Goal: Information Seeking & Learning: Learn about a topic

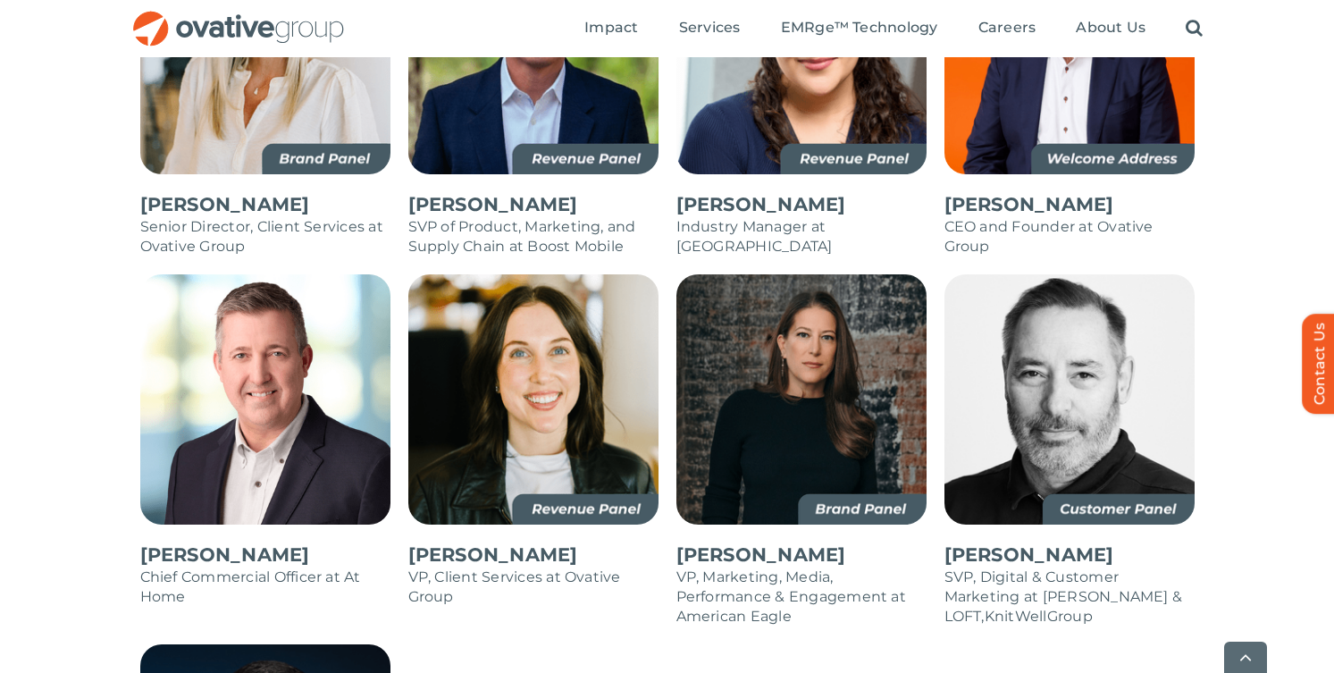
scroll to position [1712, 0]
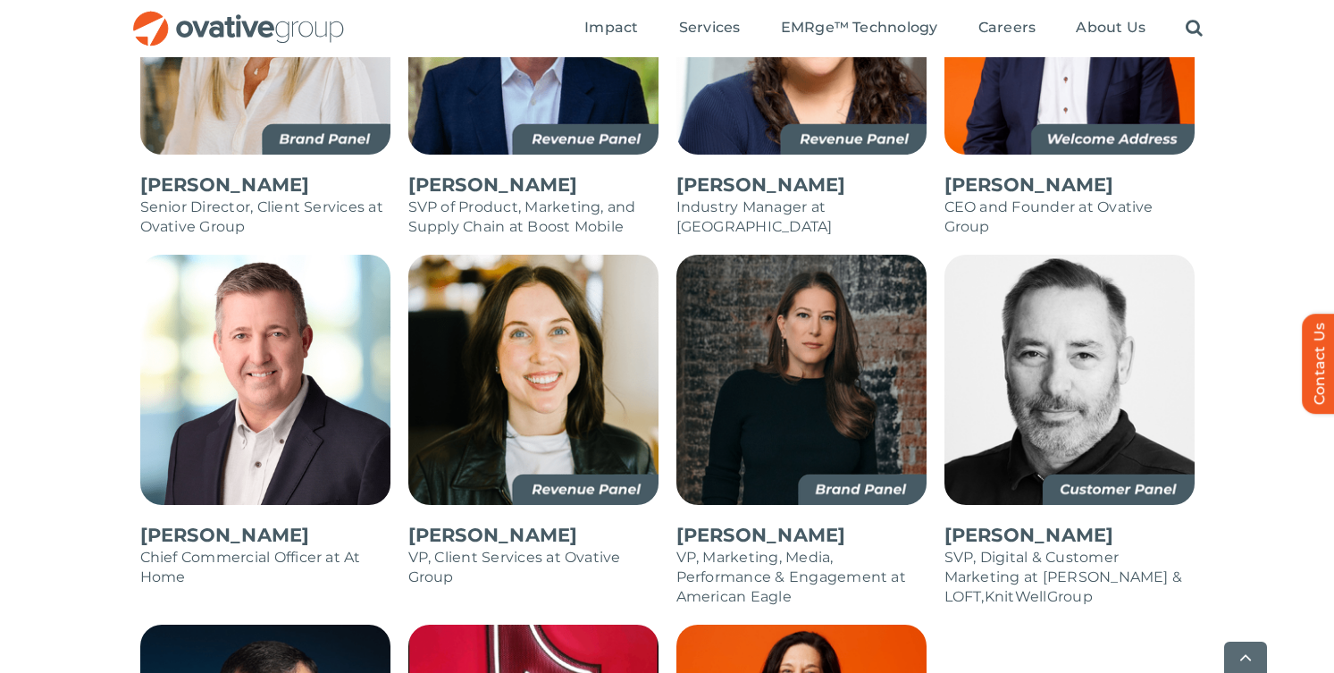
click at [742, 380] on img at bounding box center [801, 380] width 250 height 250
click at [839, 456] on img at bounding box center [801, 380] width 250 height 250
click at [756, 523] on p "[PERSON_NAME]" at bounding box center [801, 535] width 250 height 25
click at [756, 426] on img at bounding box center [801, 380] width 250 height 250
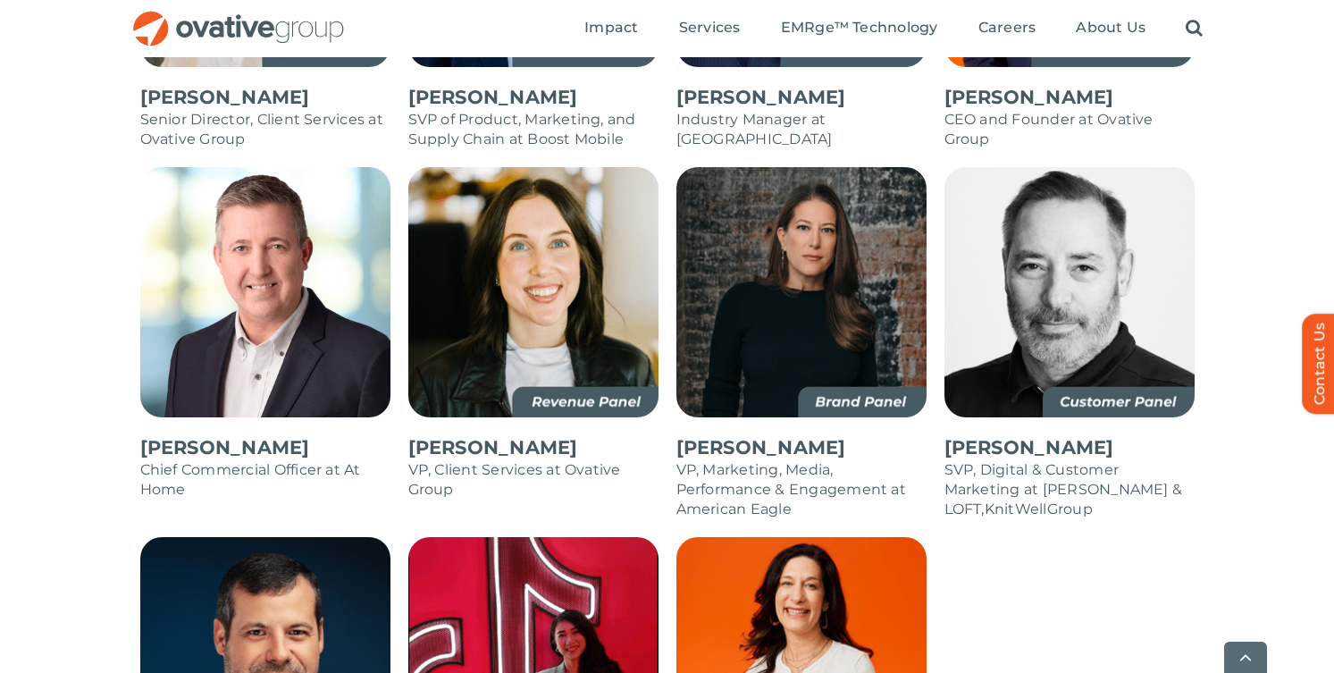
scroll to position [1817, 0]
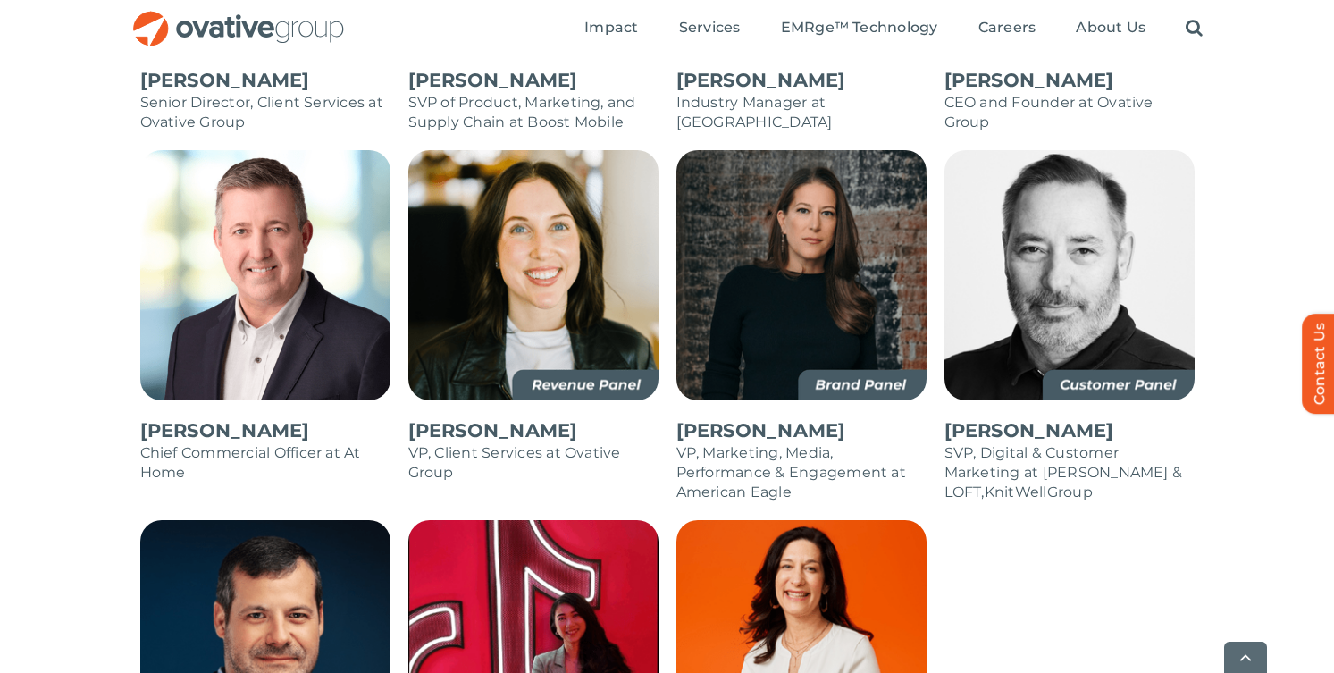
click at [812, 322] on img at bounding box center [801, 275] width 250 height 250
click at [879, 344] on img at bounding box center [801, 275] width 250 height 250
click at [1141, 353] on img at bounding box center [1069, 275] width 250 height 250
click at [1138, 342] on img at bounding box center [1069, 275] width 250 height 250
click at [1116, 317] on img at bounding box center [1069, 275] width 250 height 250
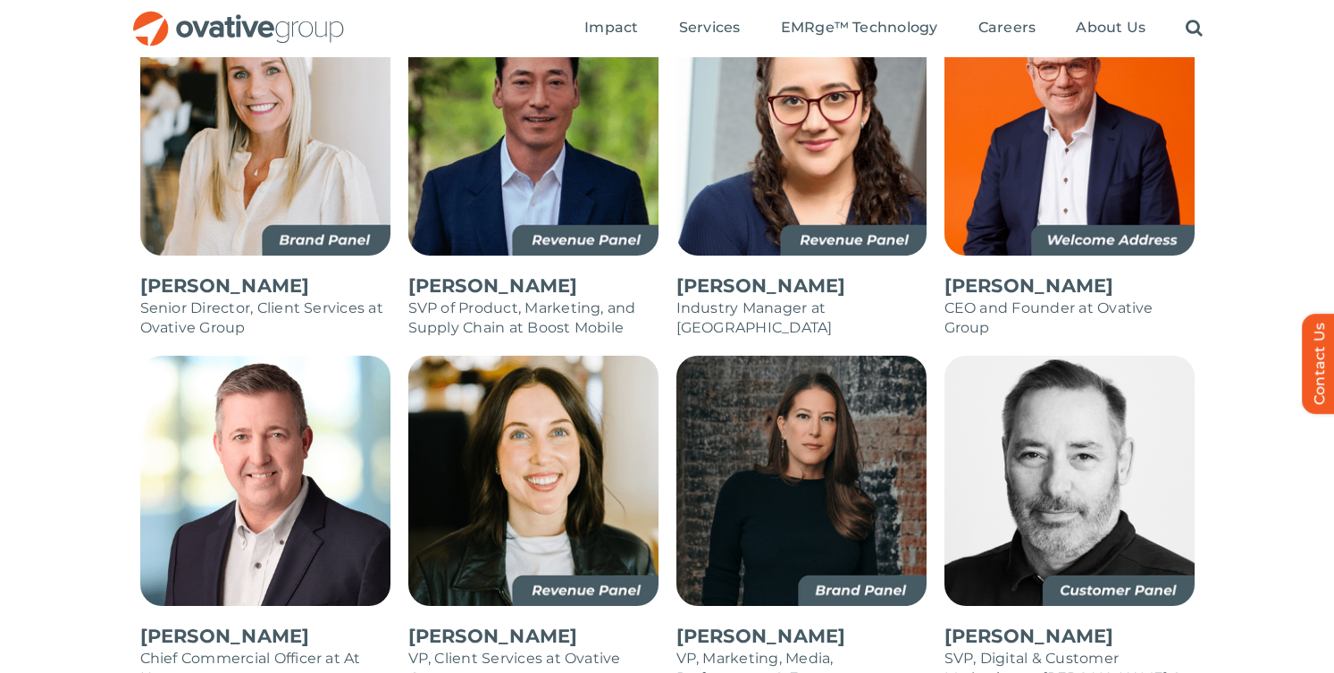
scroll to position [1506, 0]
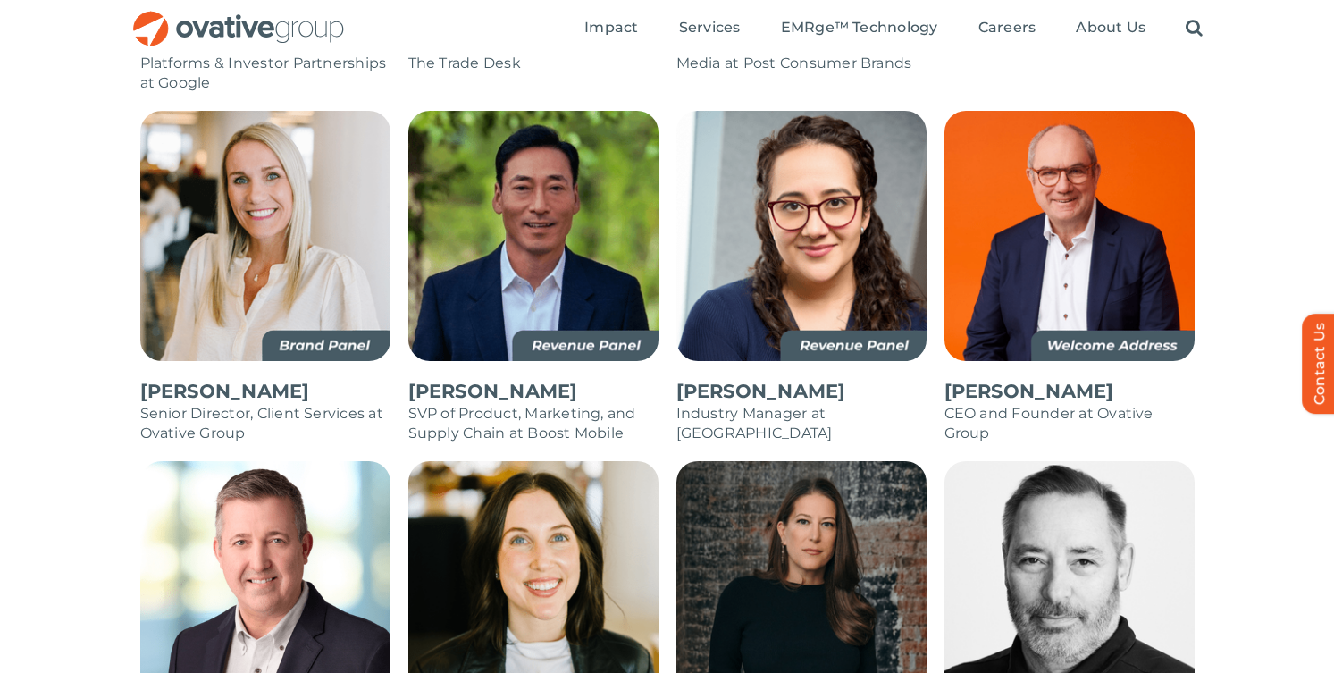
click at [1117, 310] on img at bounding box center [1069, 236] width 250 height 250
click at [1107, 271] on img at bounding box center [1069, 236] width 250 height 250
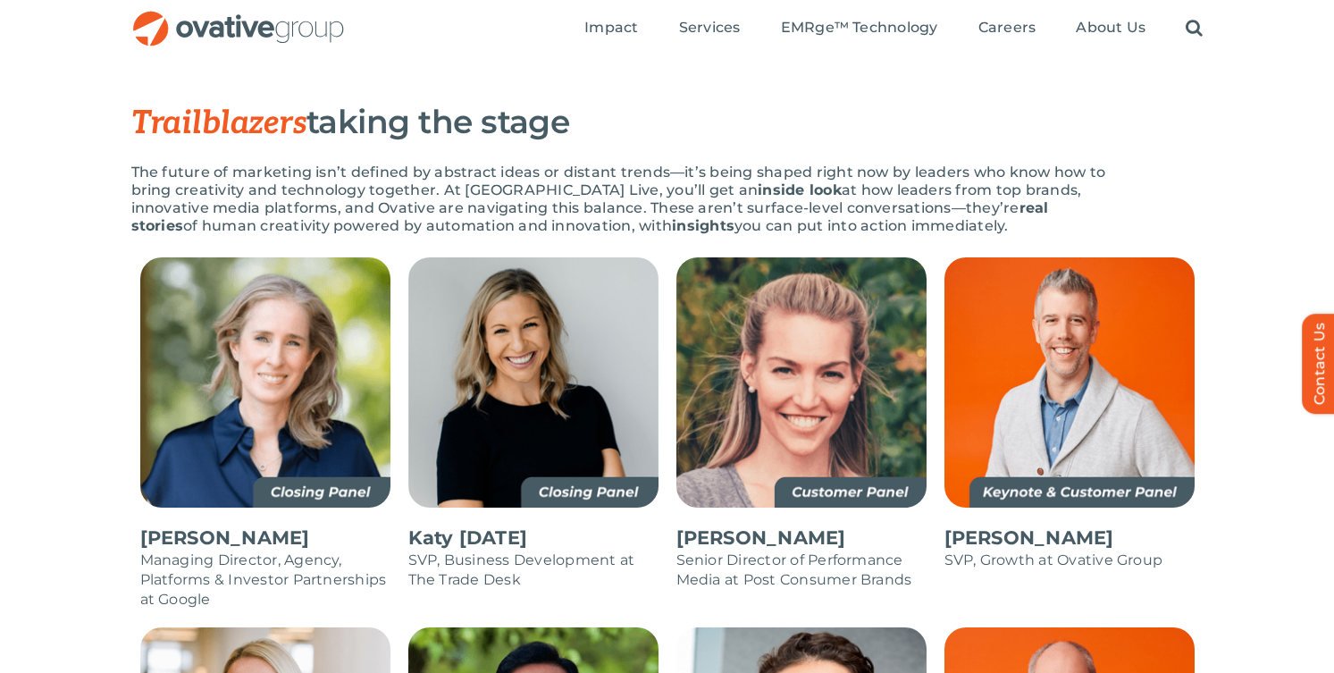
scroll to position [969, 0]
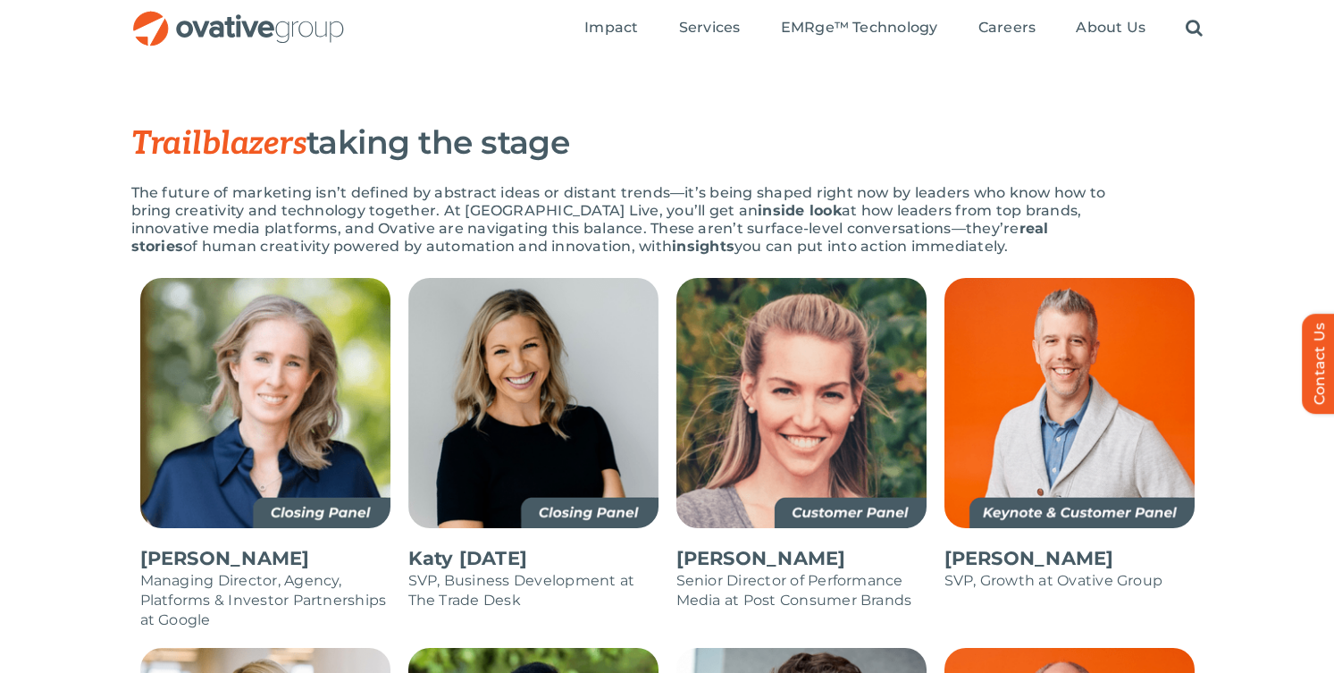
click at [889, 453] on img at bounding box center [801, 403] width 250 height 250
click at [846, 476] on img at bounding box center [801, 403] width 250 height 250
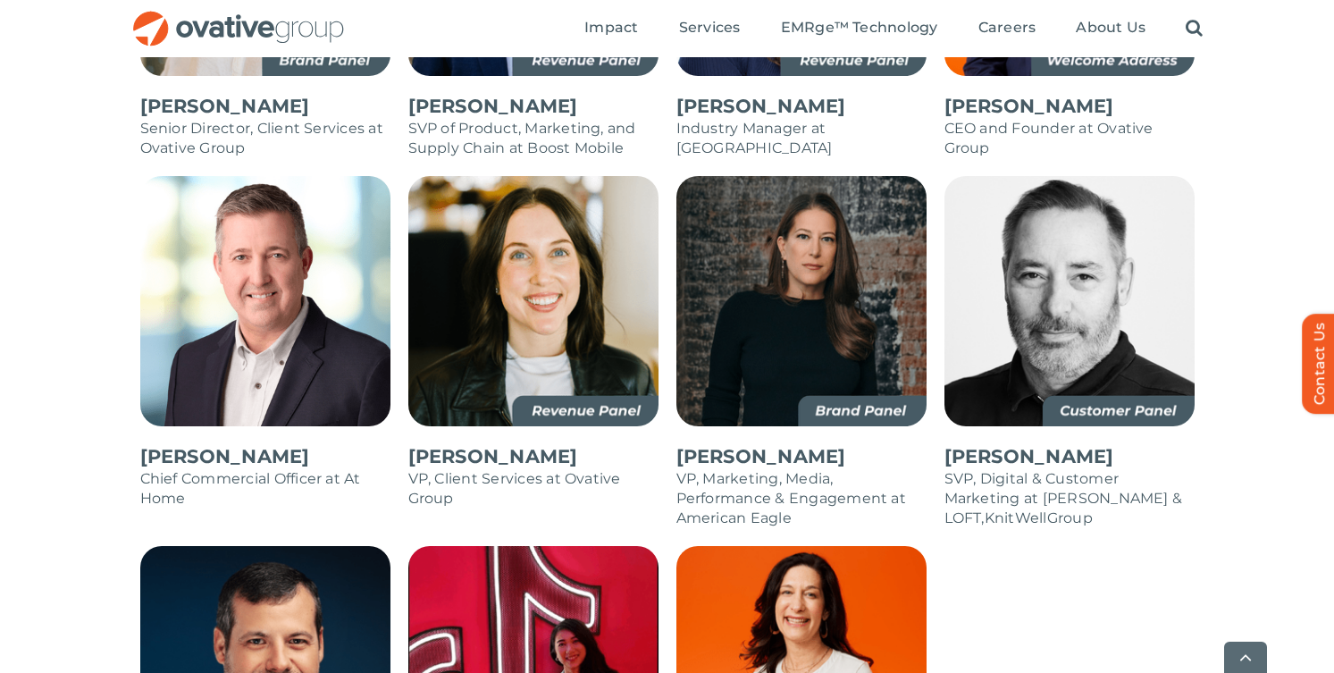
scroll to position [1836, 0]
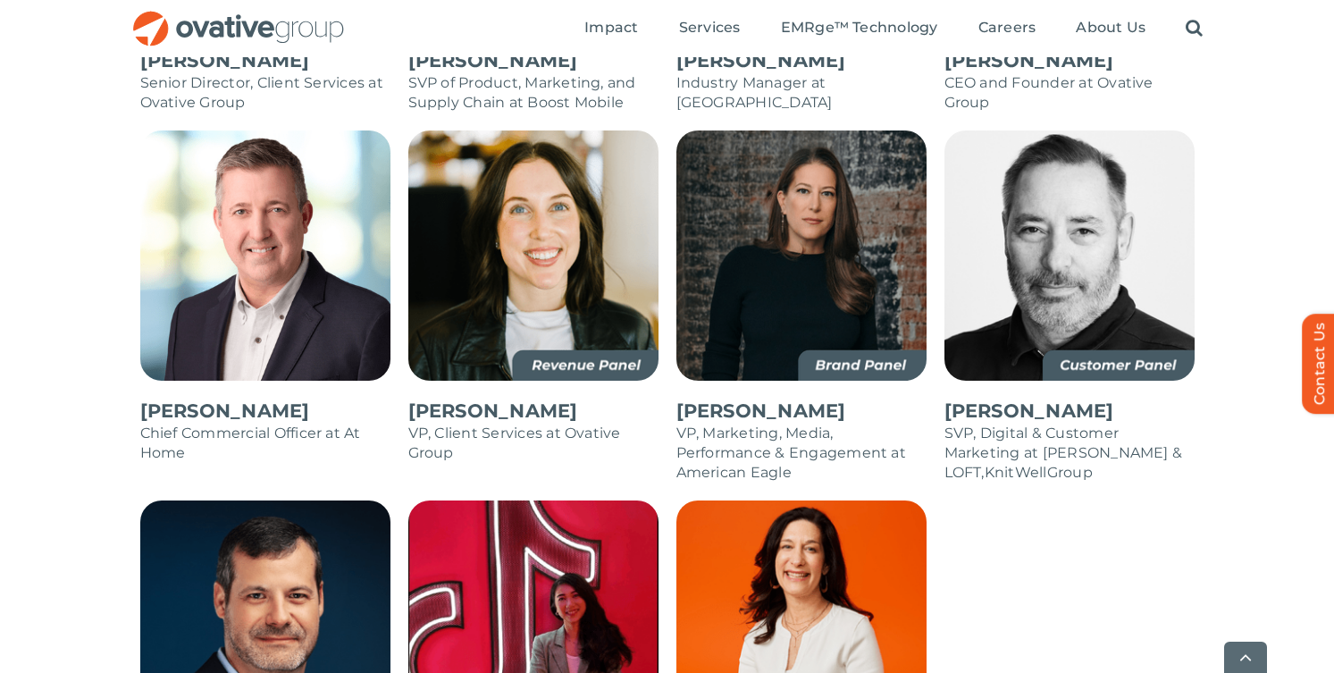
click at [842, 314] on img at bounding box center [801, 255] width 250 height 250
click at [840, 327] on img at bounding box center [801, 255] width 250 height 250
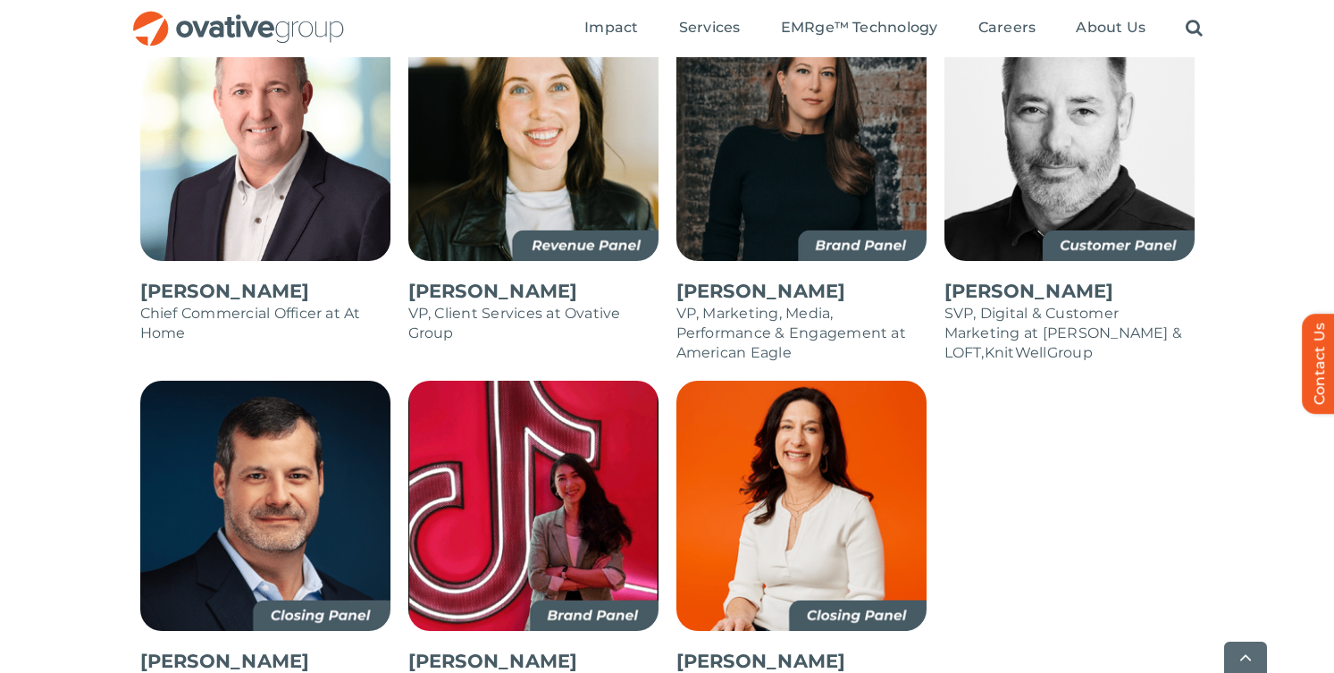
scroll to position [1991, 0]
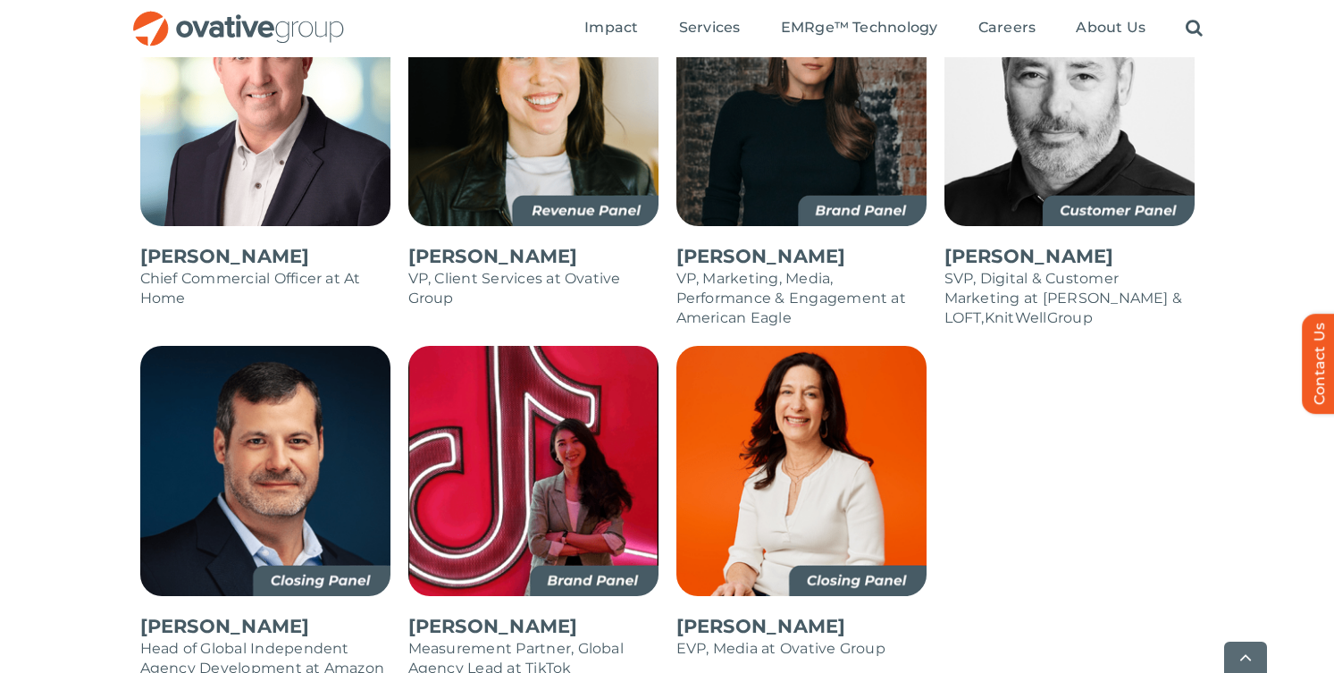
click at [350, 490] on img at bounding box center [265, 471] width 250 height 250
click at [481, 500] on img at bounding box center [533, 471] width 250 height 250
click at [481, 498] on img at bounding box center [533, 471] width 250 height 250
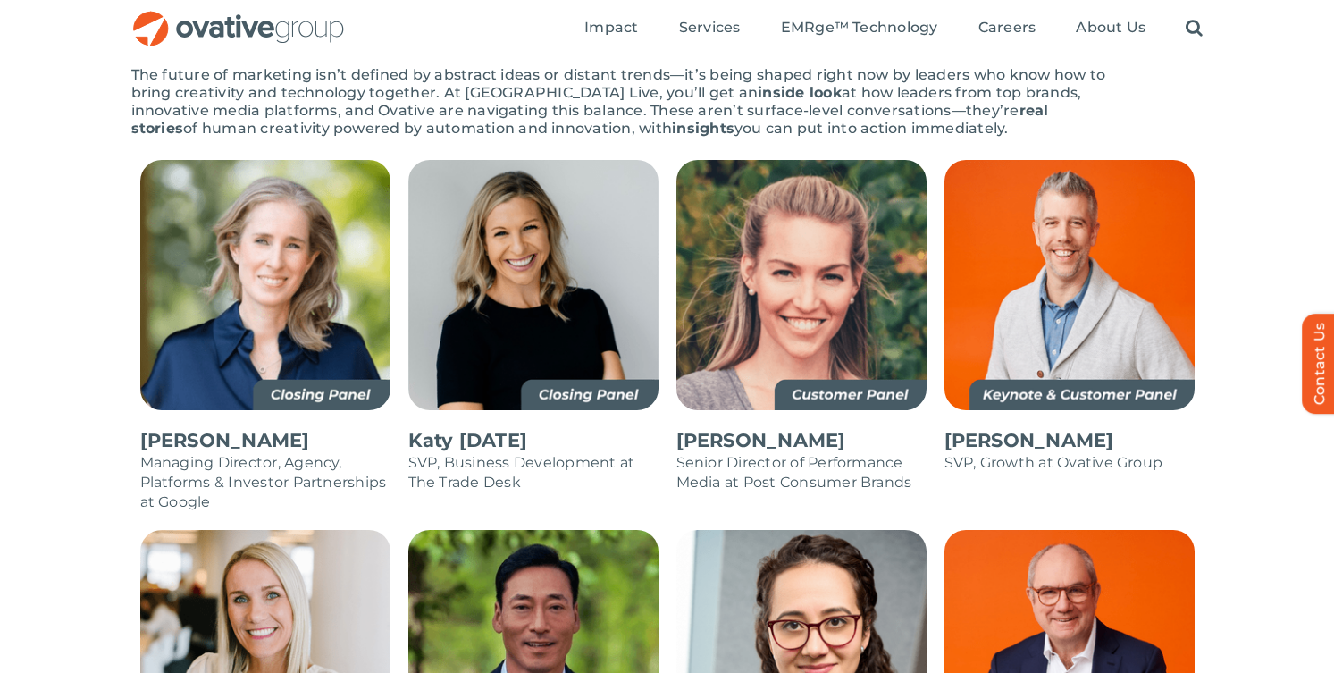
scroll to position [1049, 0]
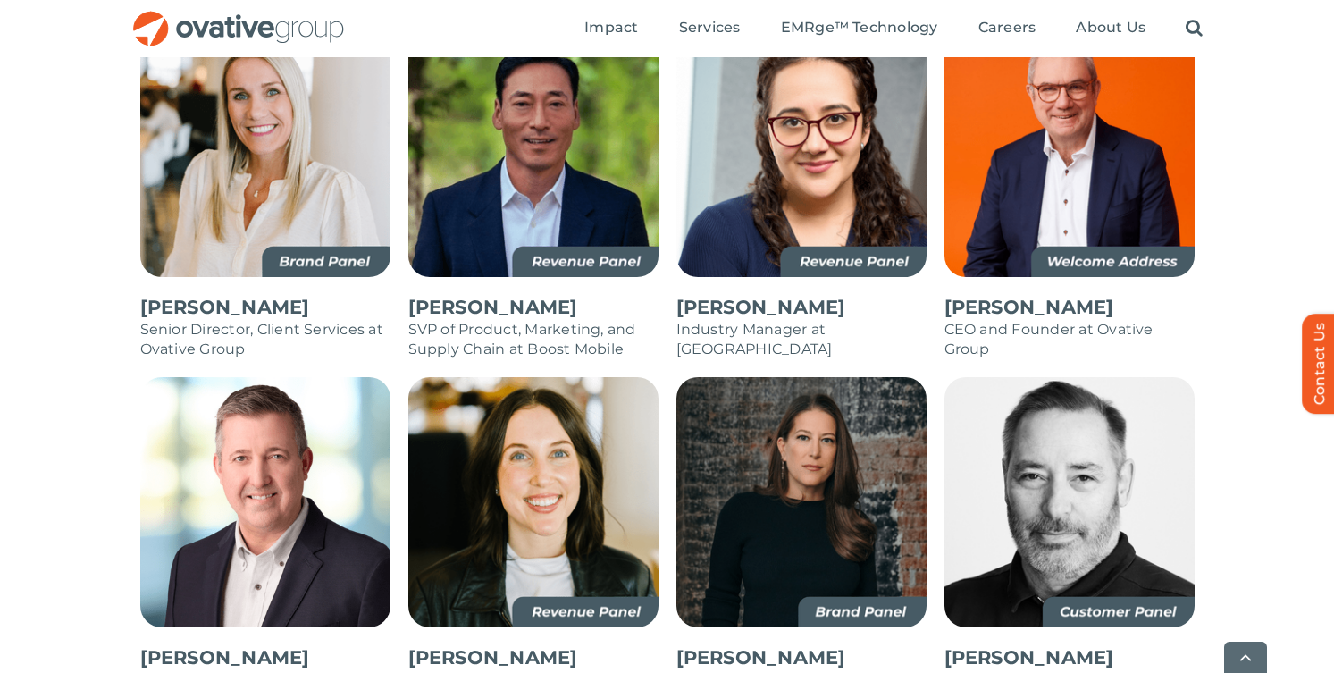
scroll to position [1620, 0]
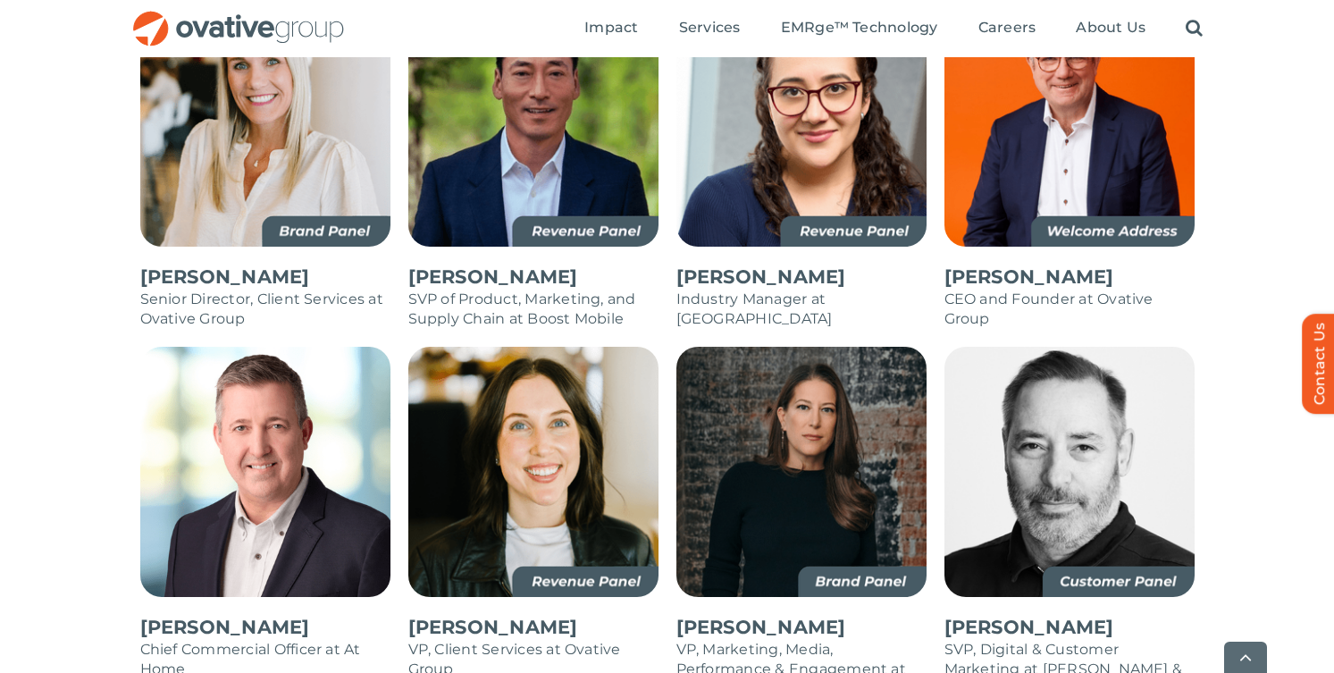
click at [892, 191] on img at bounding box center [801, 121] width 250 height 250
click at [890, 189] on img at bounding box center [801, 121] width 250 height 250
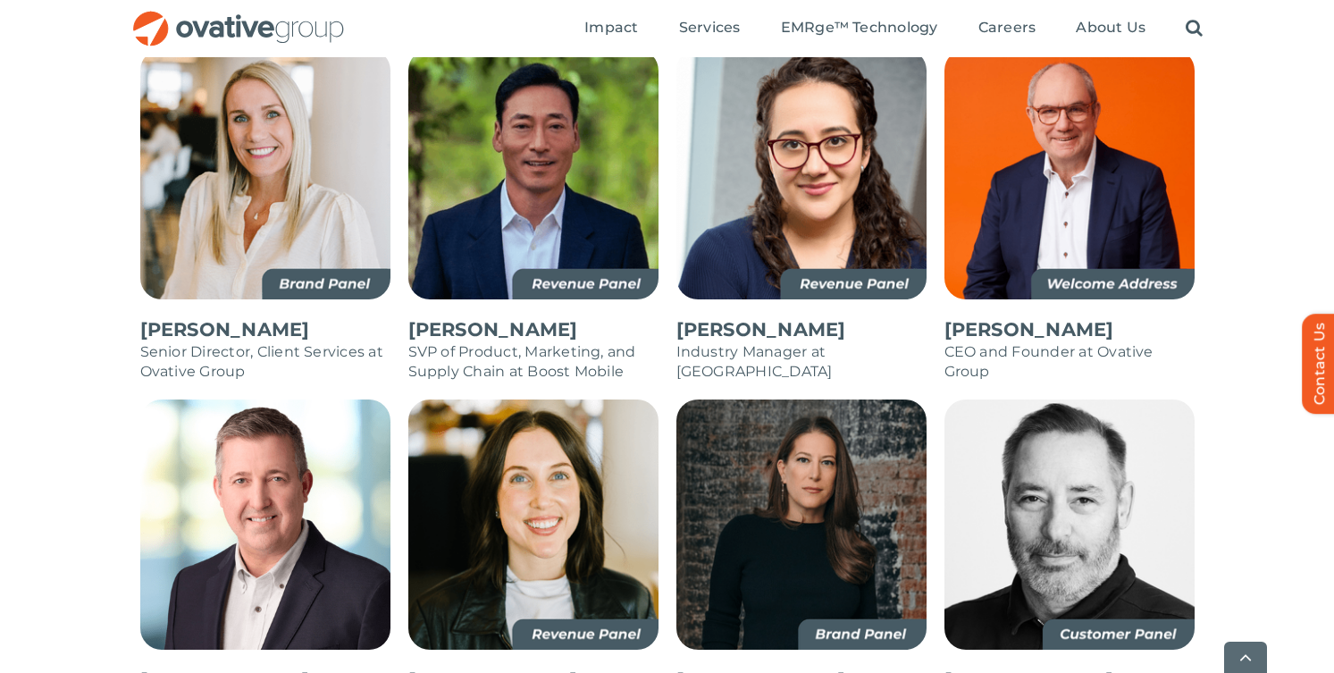
scroll to position [1540, 0]
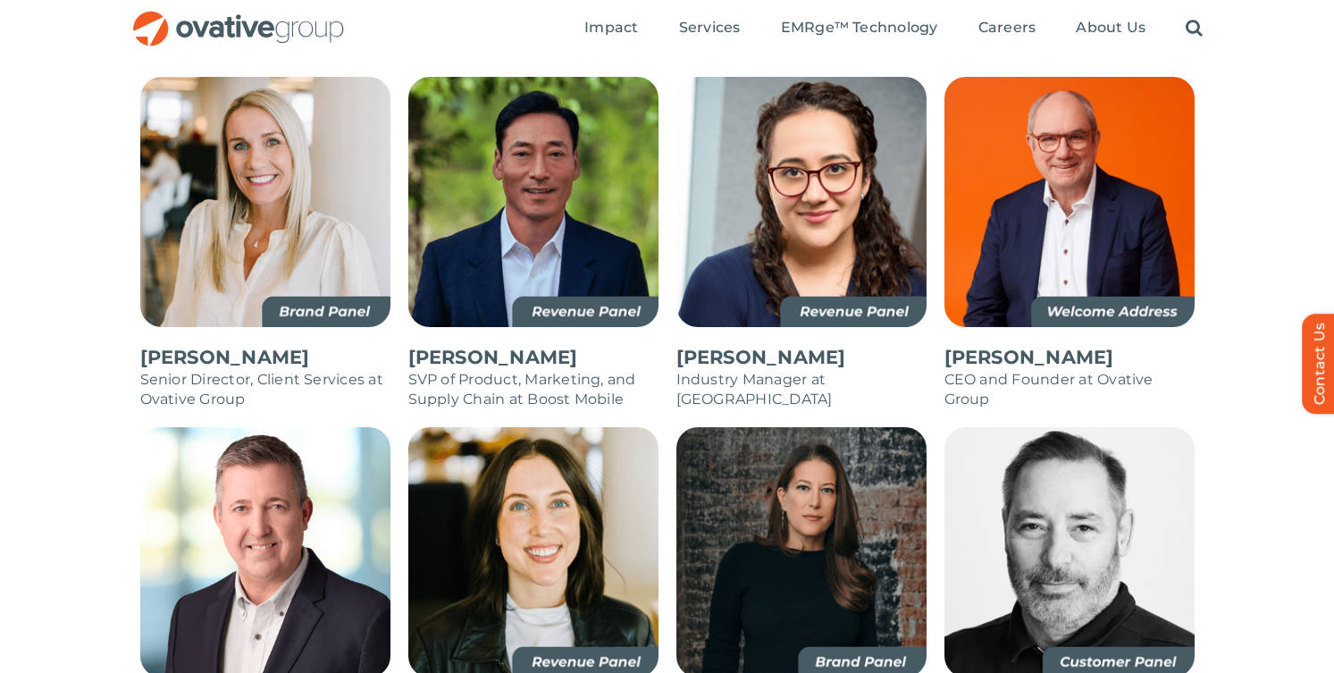
click at [887, 176] on img at bounding box center [801, 202] width 250 height 250
click at [749, 345] on p "[PERSON_NAME]" at bounding box center [801, 357] width 250 height 25
click at [748, 345] on p "[PERSON_NAME]" at bounding box center [801, 357] width 250 height 25
click at [742, 517] on img at bounding box center [801, 552] width 250 height 250
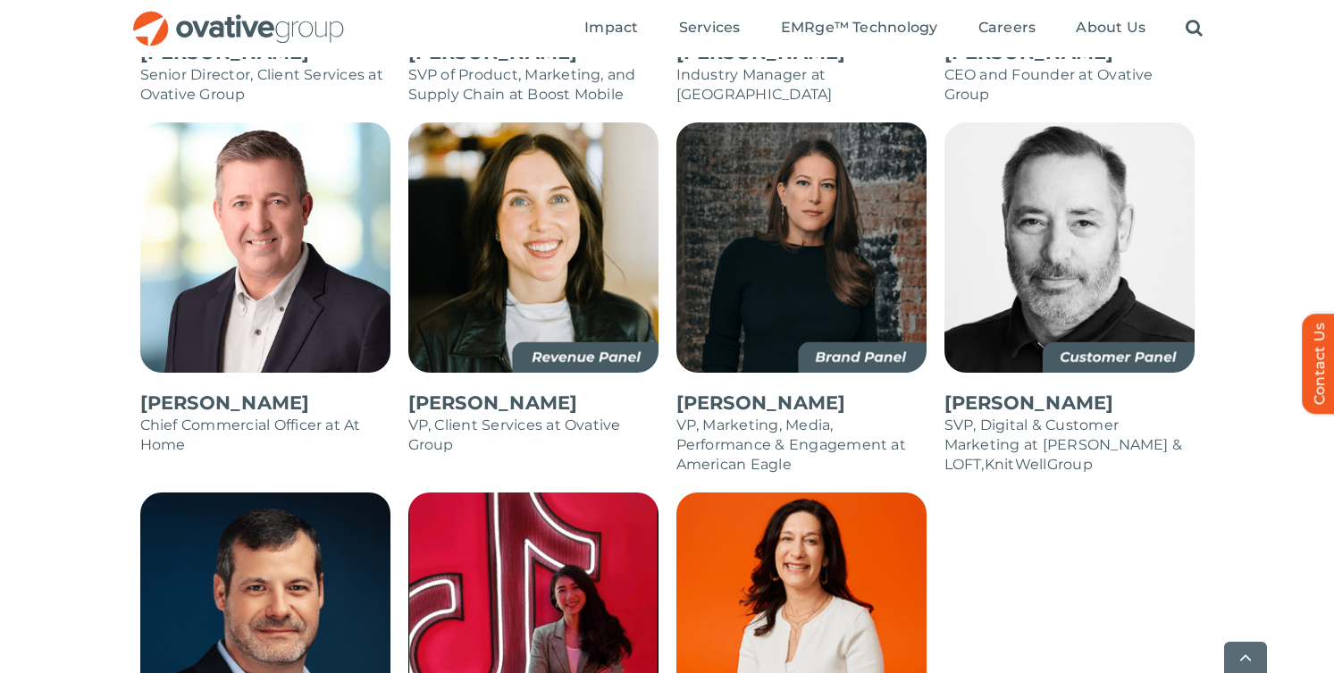
scroll to position [1867, 0]
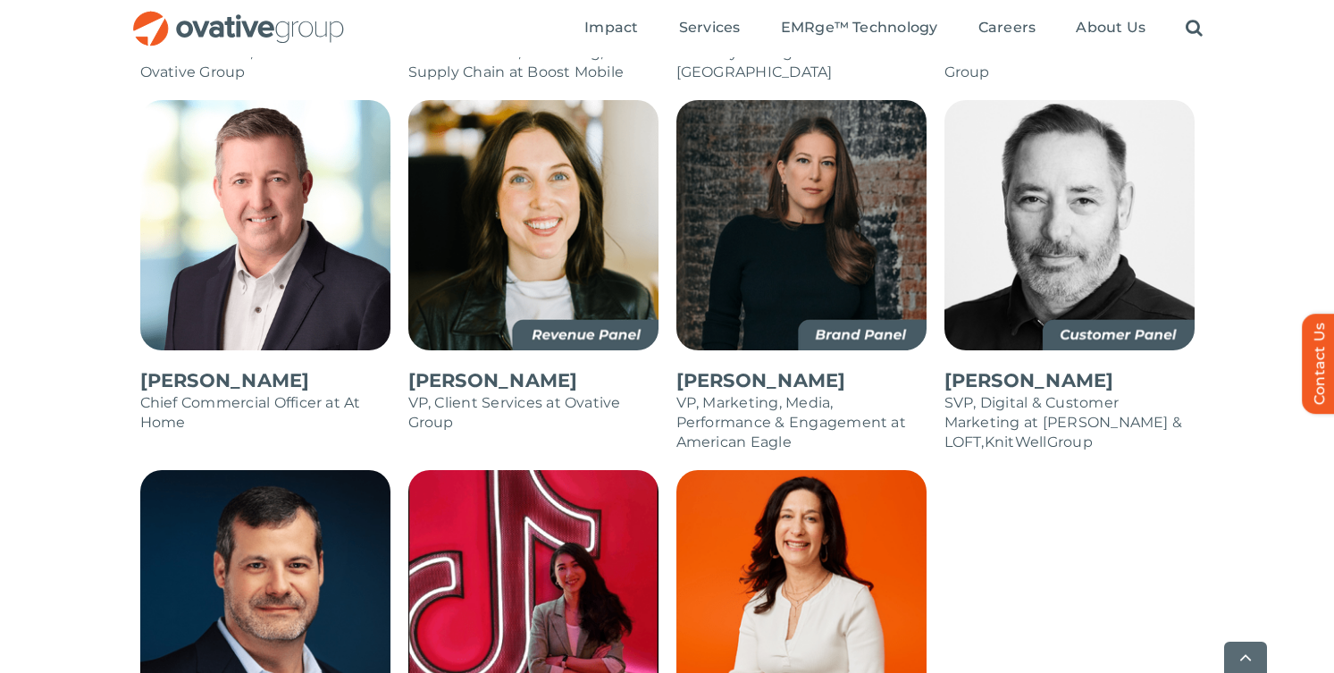
click at [830, 163] on img at bounding box center [801, 225] width 250 height 250
click at [828, 162] on img at bounding box center [801, 225] width 250 height 250
click at [887, 301] on img at bounding box center [801, 225] width 250 height 250
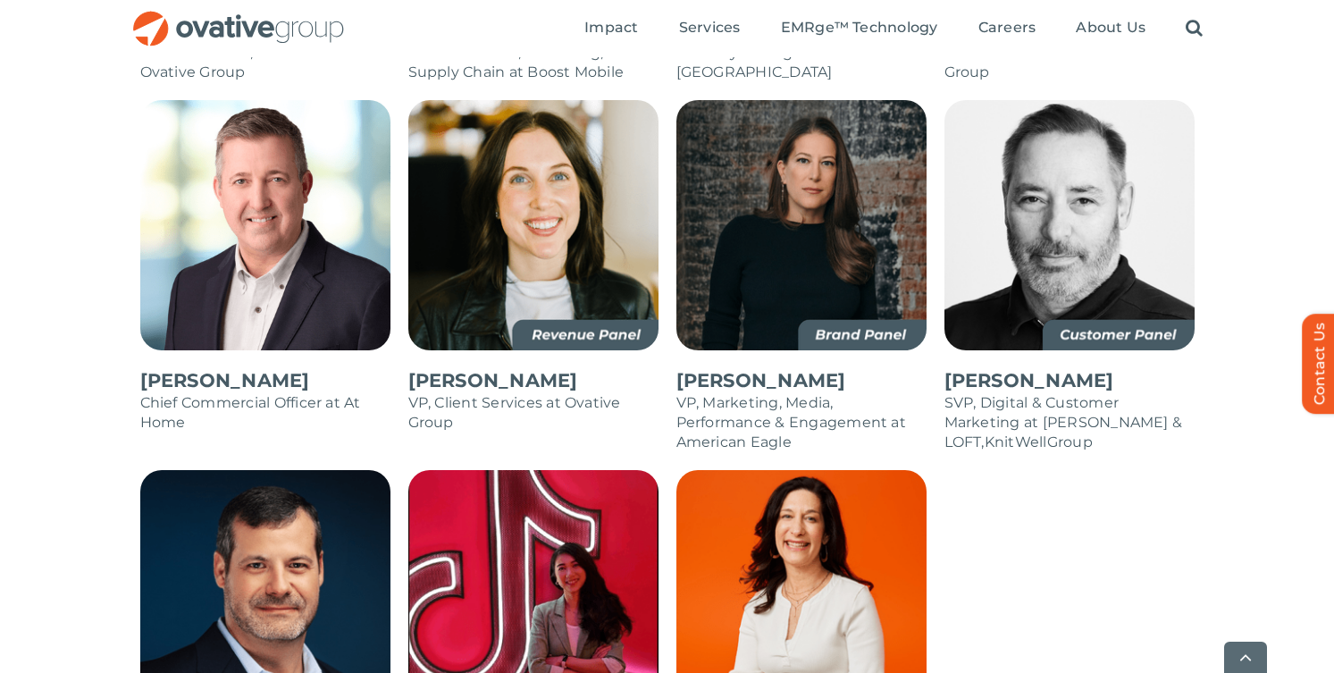
click at [887, 301] on img at bounding box center [801, 225] width 250 height 250
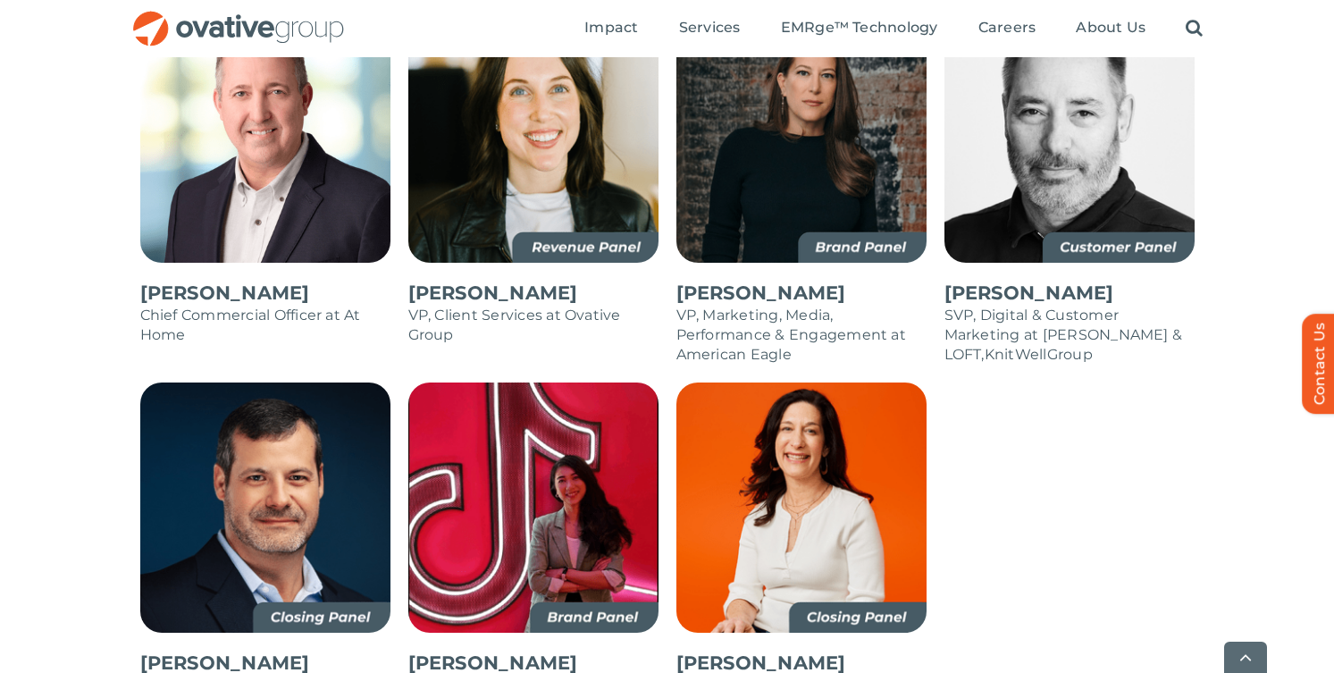
scroll to position [1950, 0]
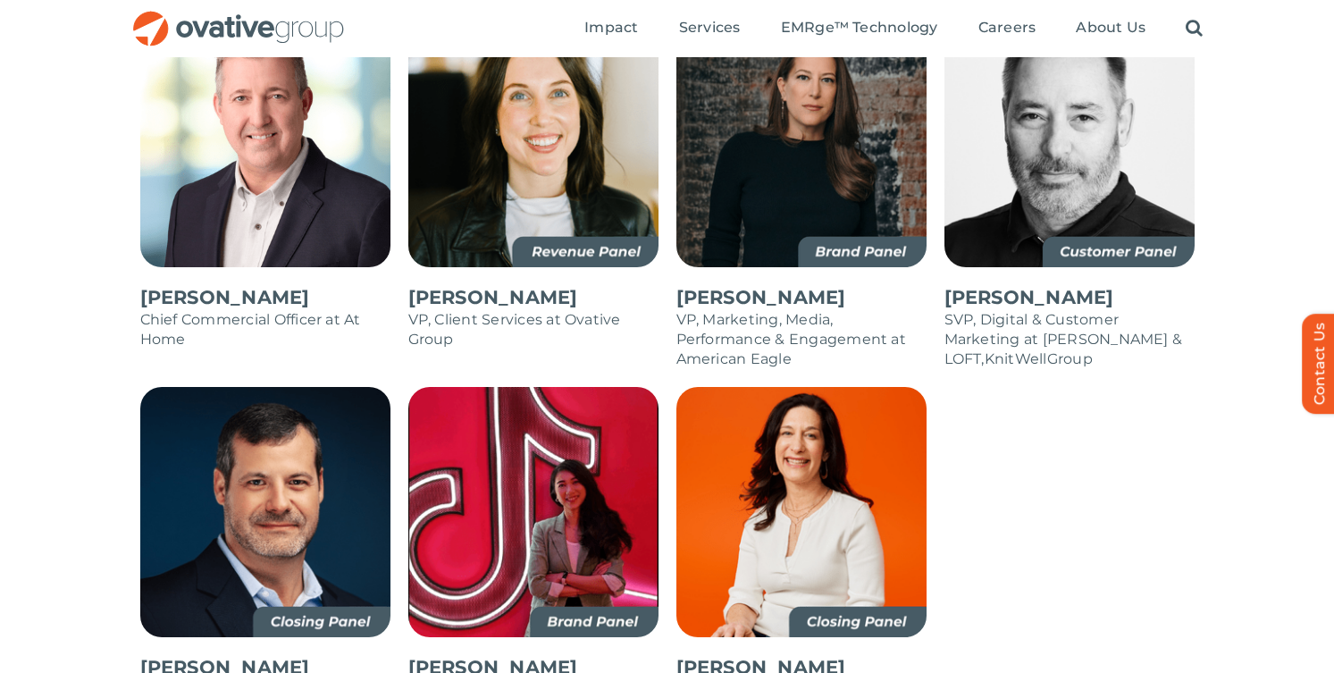
click at [884, 215] on img at bounding box center [801, 142] width 250 height 250
click at [1144, 221] on img at bounding box center [1069, 142] width 250 height 250
click at [890, 217] on img at bounding box center [801, 142] width 250 height 250
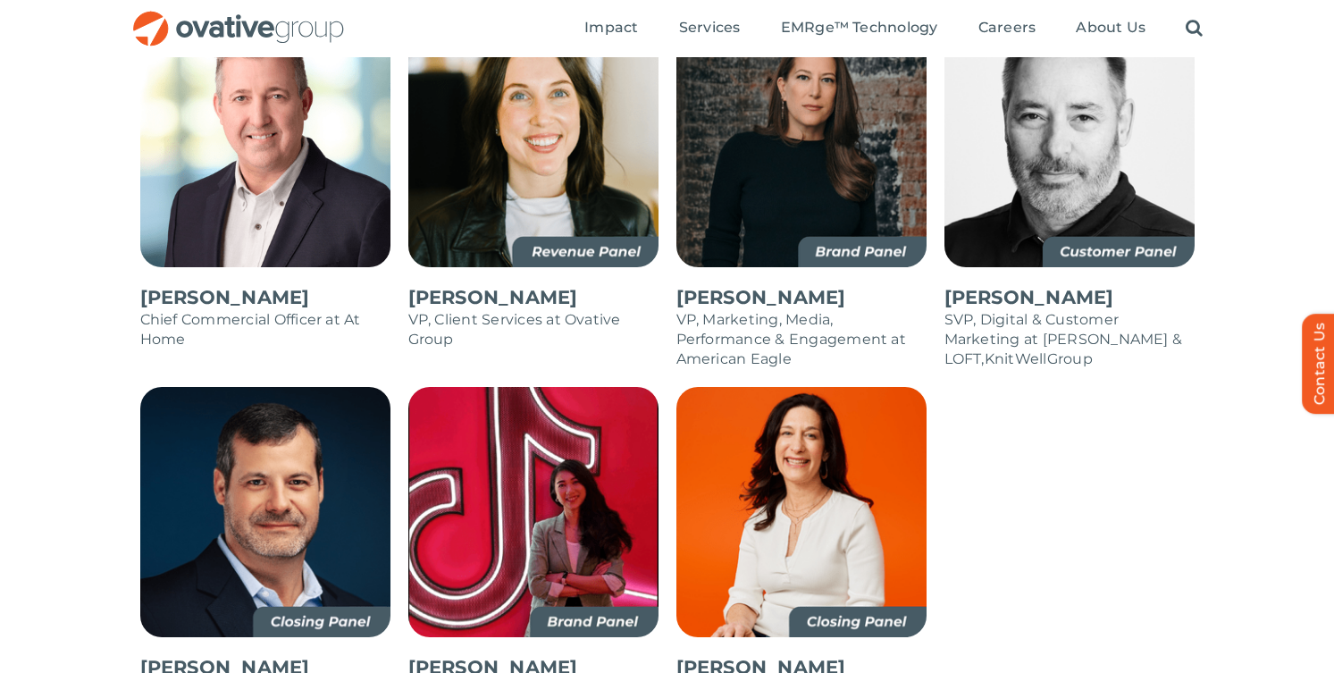
click at [890, 217] on img at bounding box center [801, 142] width 250 height 250
